Goal: Check status: Check status

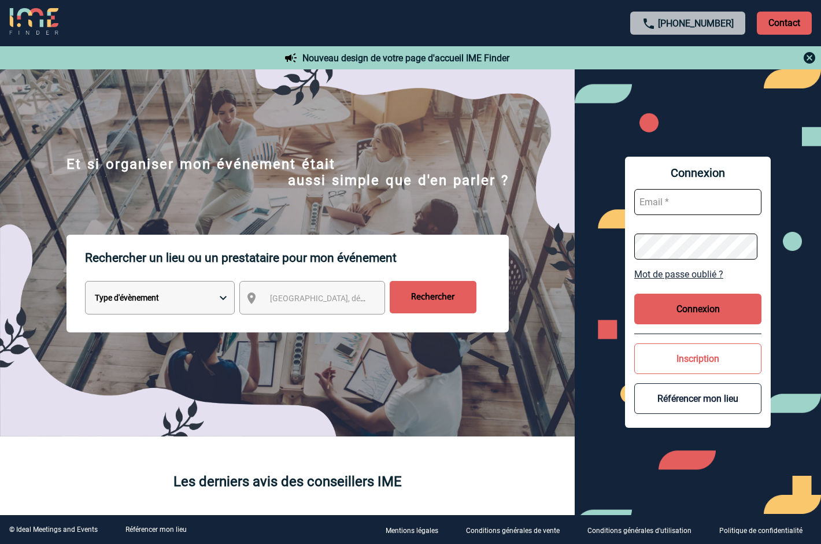
type input "ltrellu@ime-groupe.com"
click at [693, 311] on button "Connexion" at bounding box center [698, 309] width 127 height 31
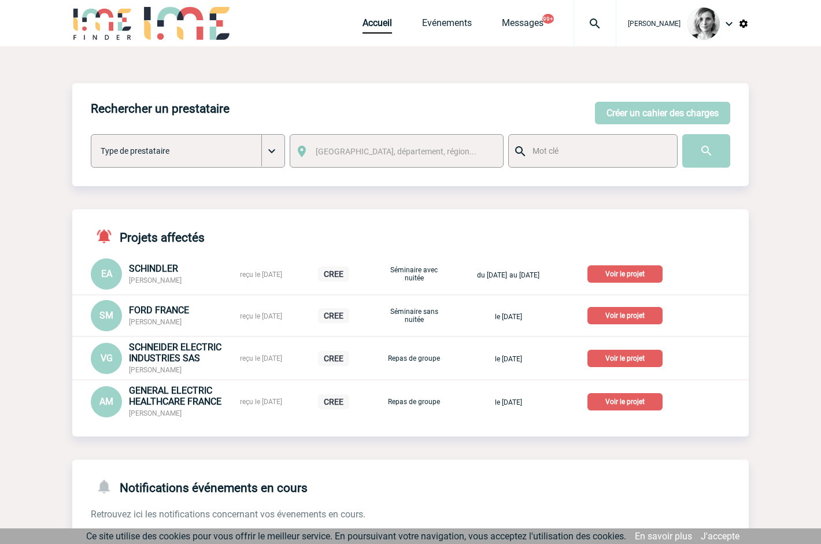
click at [606, 38] on div at bounding box center [595, 23] width 43 height 46
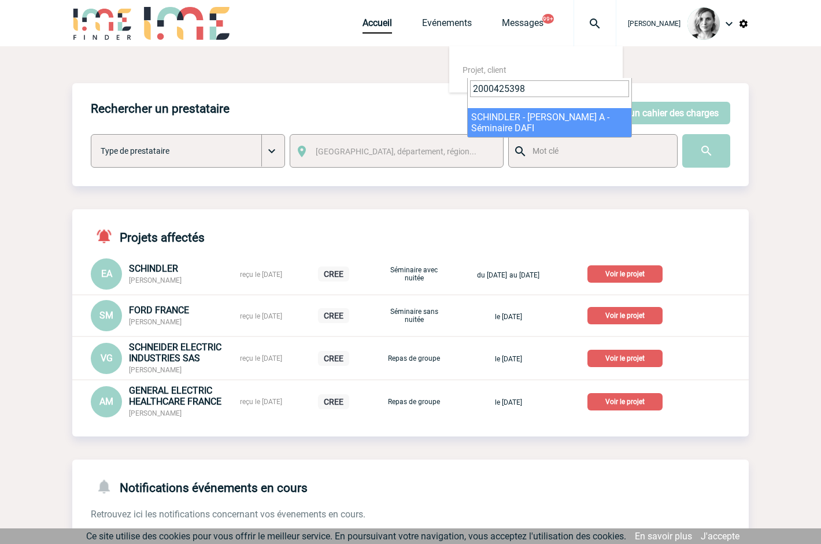
type input "2000425398"
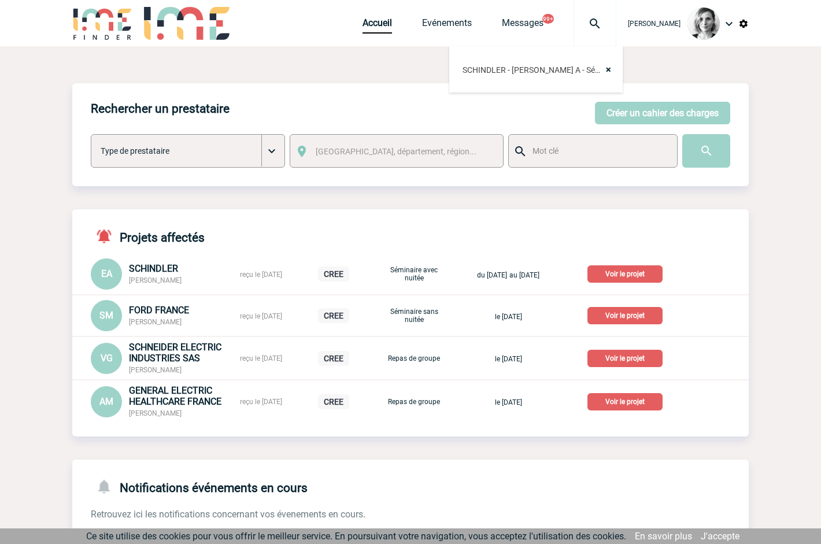
select select "24899"
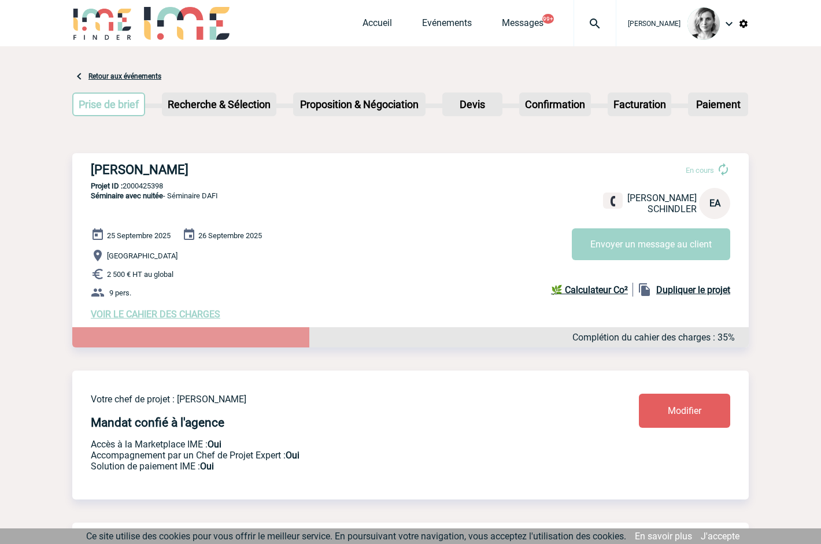
drag, startPoint x: 256, startPoint y: 163, endPoint x: 67, endPoint y: 168, distance: 188.7
click at [174, 175] on h3 "[PERSON_NAME]" at bounding box center [264, 170] width 347 height 14
click at [172, 175] on h3 "[PERSON_NAME]" at bounding box center [264, 170] width 347 height 14
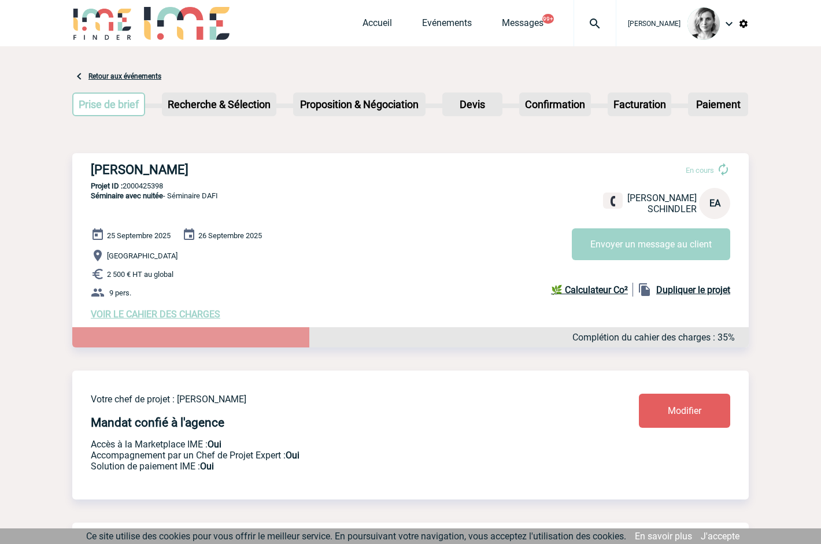
click at [152, 188] on p "Projet ID : 2000425398" at bounding box center [410, 186] width 677 height 9
copy p "2000425398"
